Goal: Task Accomplishment & Management: Use online tool/utility

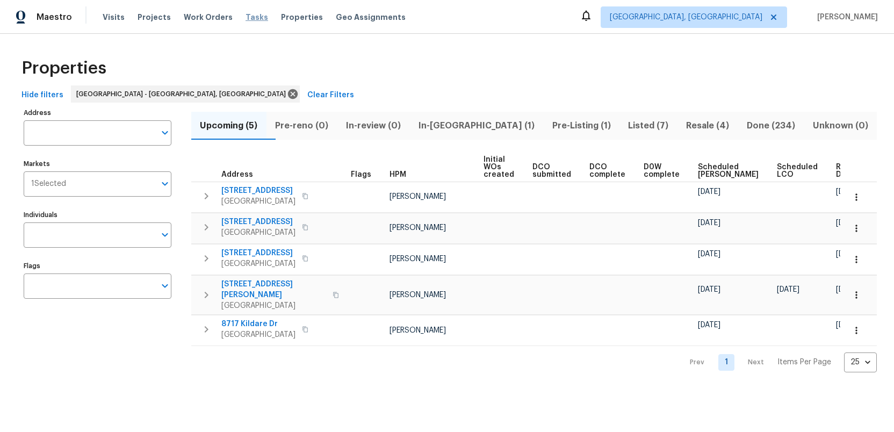
click at [246, 16] on span "Tasks" at bounding box center [257, 17] width 23 height 8
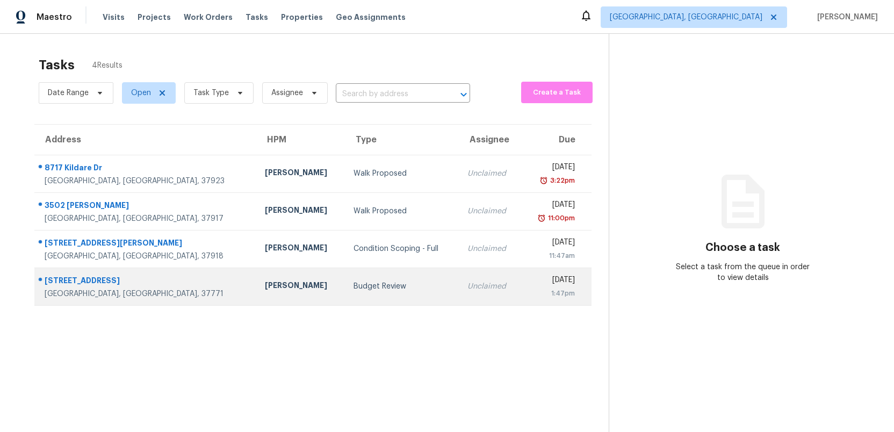
click at [354, 286] on div "Budget Review" at bounding box center [402, 286] width 97 height 11
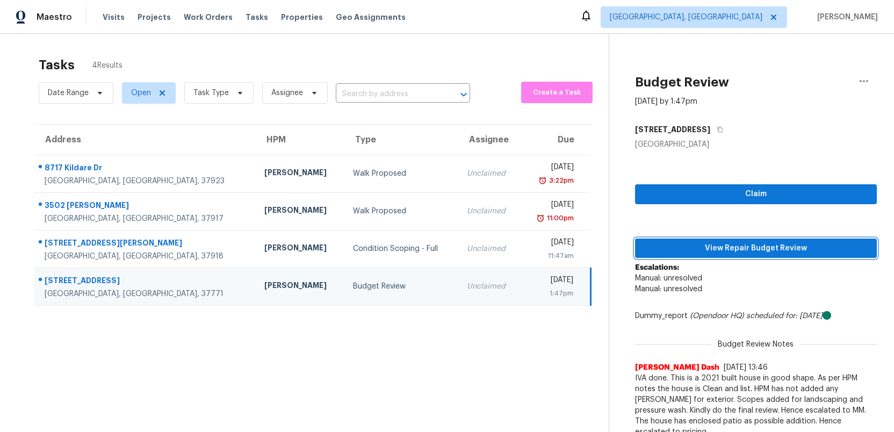
click at [726, 251] on span "View Repair Budget Review" at bounding box center [756, 248] width 225 height 13
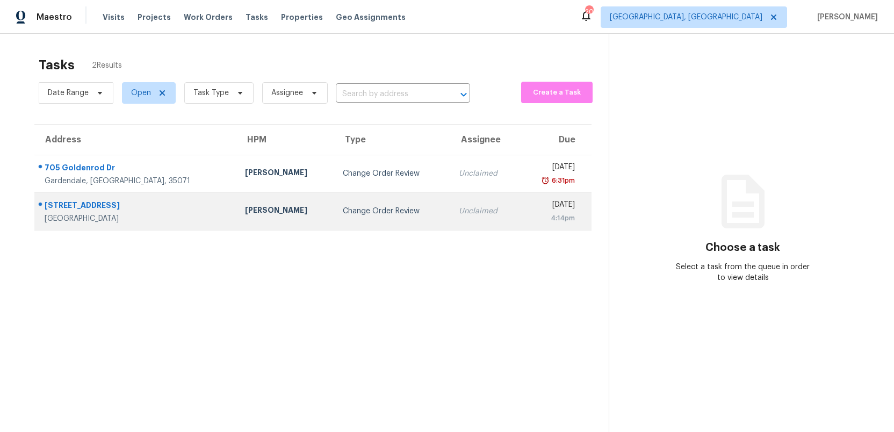
click at [390, 212] on td "Change Order Review" at bounding box center [392, 211] width 116 height 38
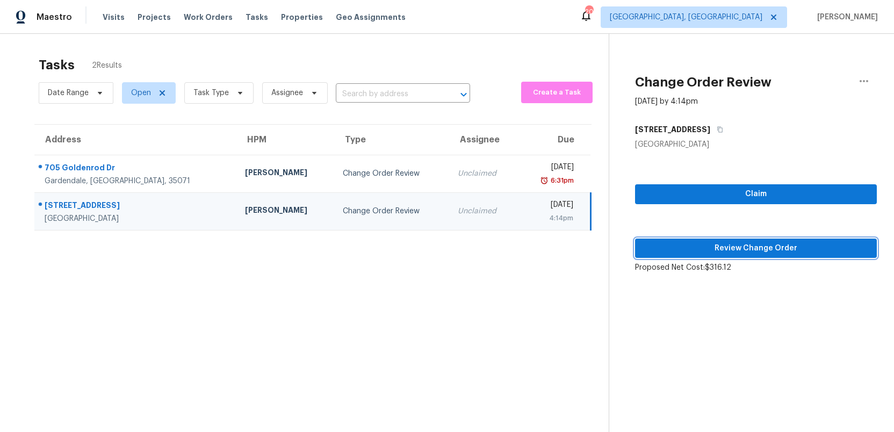
click at [767, 247] on span "Review Change Order" at bounding box center [756, 248] width 225 height 13
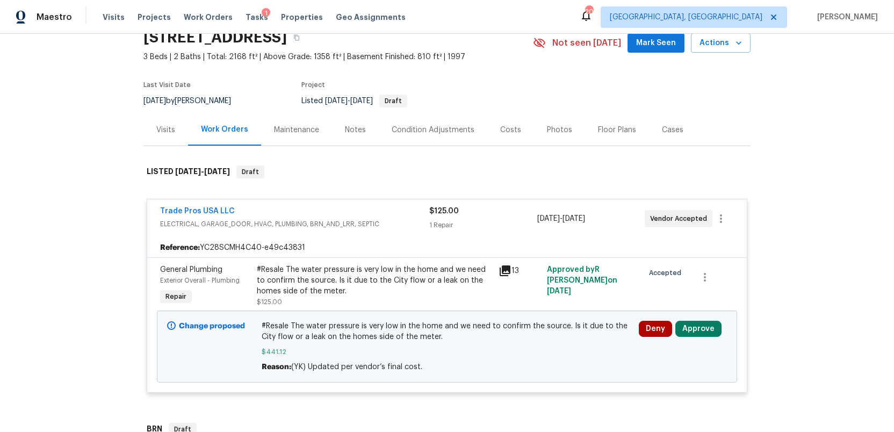
scroll to position [54, 0]
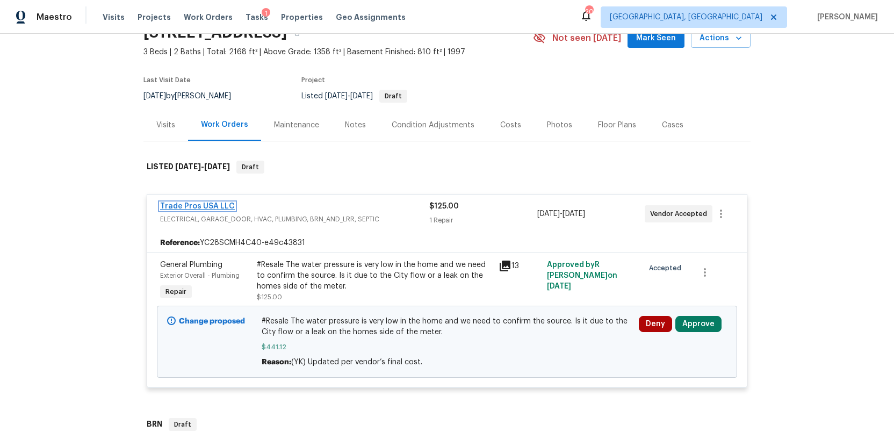
click at [209, 208] on link "Trade Pros USA LLC" at bounding box center [197, 207] width 75 height 8
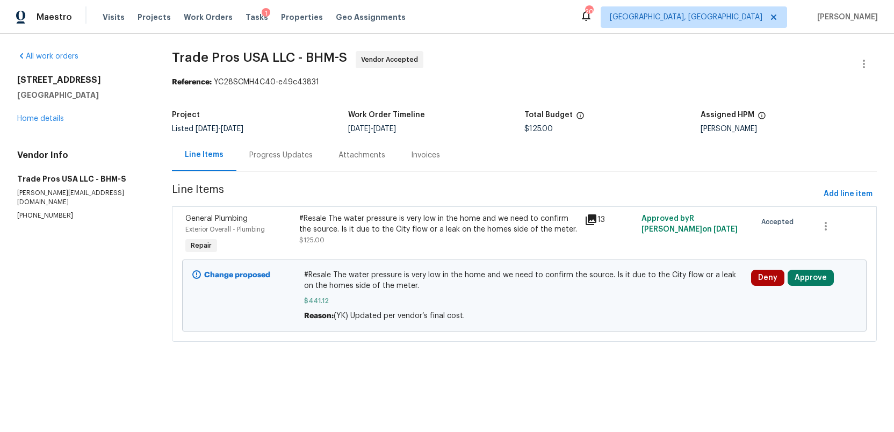
click at [275, 155] on div "Progress Updates" at bounding box center [280, 155] width 63 height 11
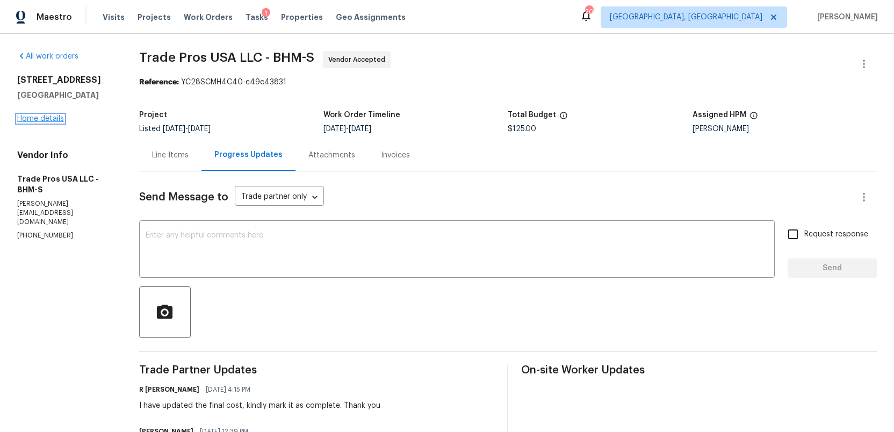
click at [43, 120] on link "Home details" at bounding box center [40, 119] width 47 height 8
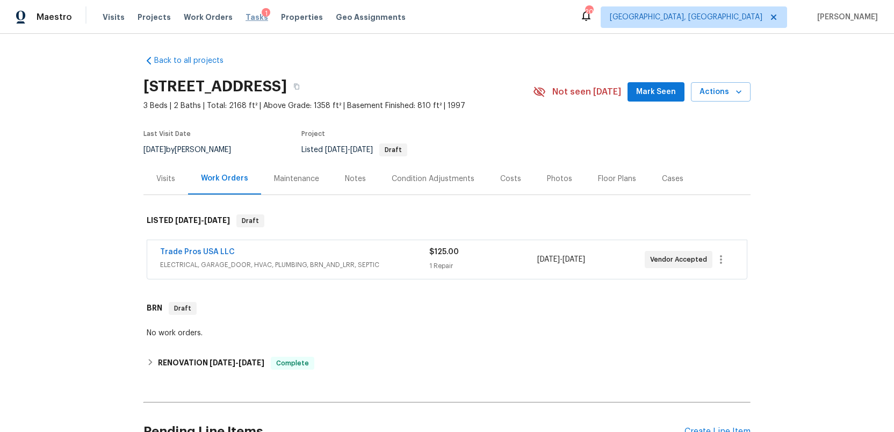
click at [252, 19] on span "Tasks" at bounding box center [257, 17] width 23 height 8
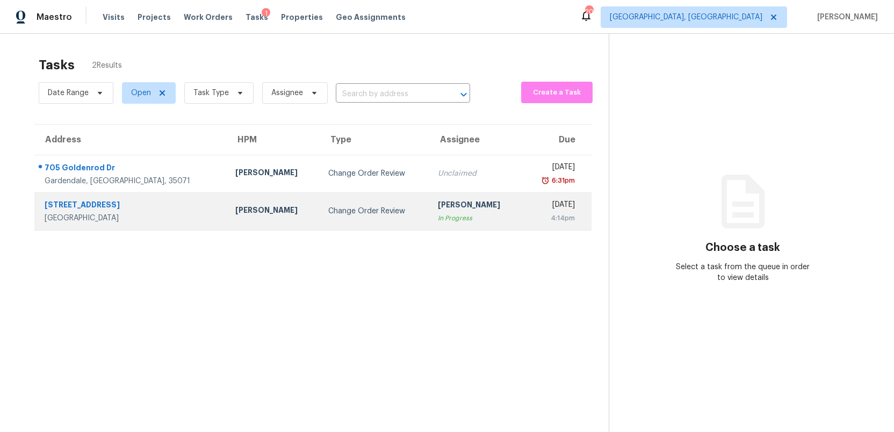
click at [522, 213] on td "Mon, Sep 8th 2025 4:14pm" at bounding box center [556, 211] width 69 height 38
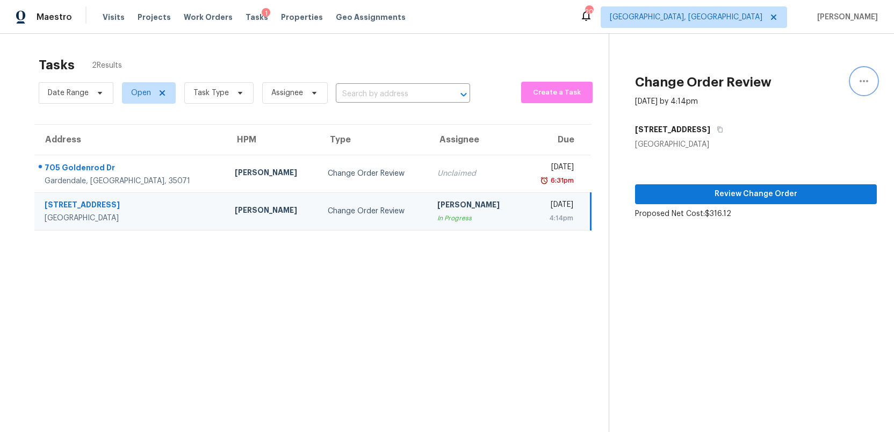
click at [864, 78] on icon "button" at bounding box center [864, 81] width 13 height 13
click at [799, 82] on div "Unclaim this task" at bounding box center [803, 83] width 84 height 11
